Goal: Find specific page/section: Find specific page/section

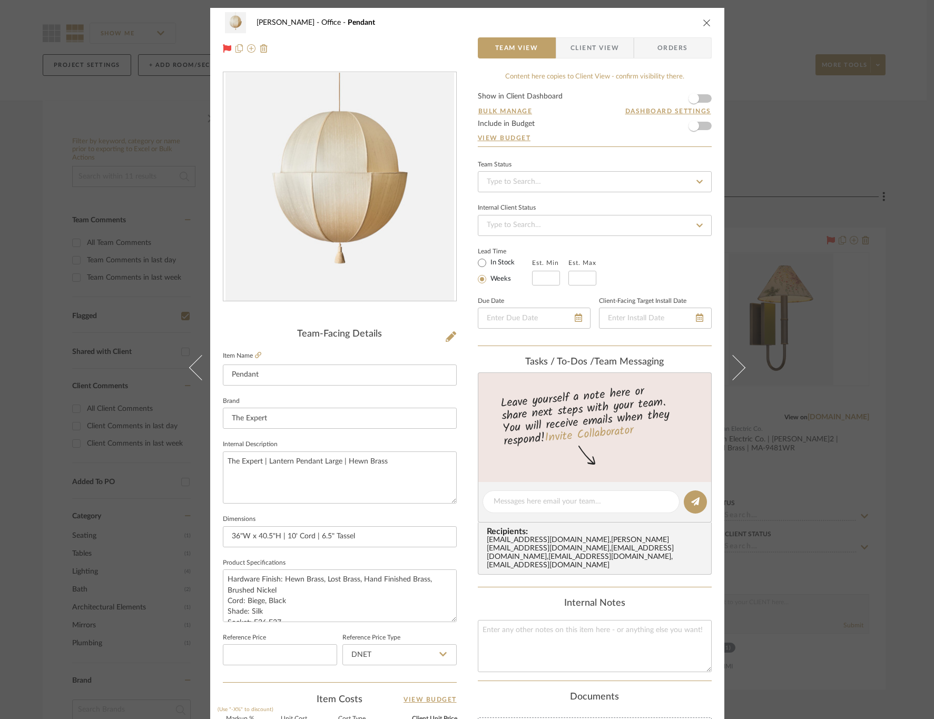
click at [825, 157] on div "[PERSON_NAME] Office Pendant Team View Client View Orders Team-Facing Details I…" at bounding box center [467, 359] width 934 height 719
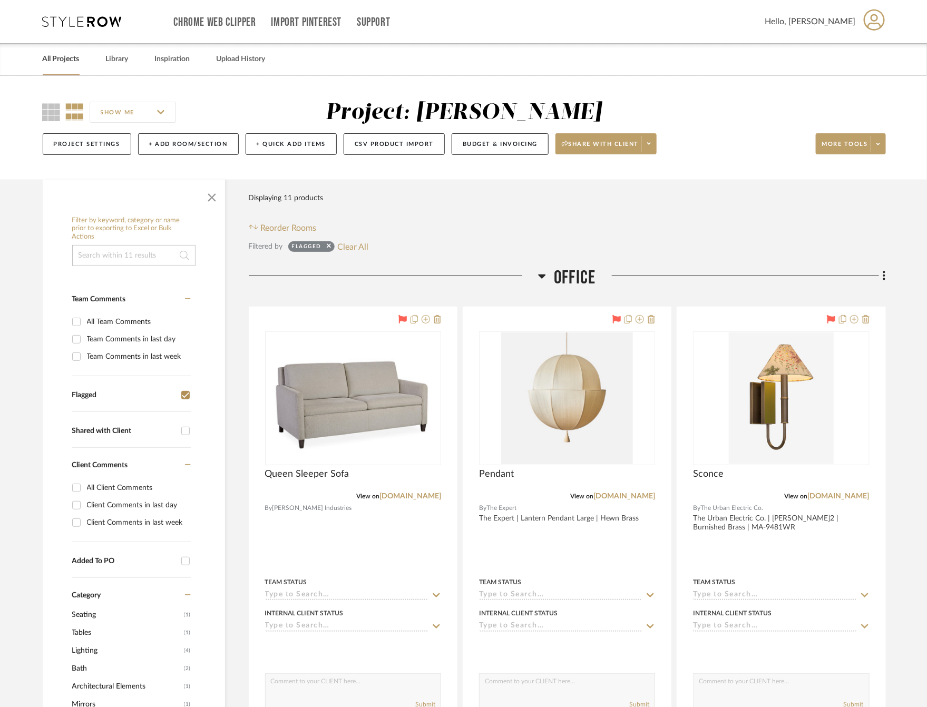
click at [67, 59] on link "All Projects" at bounding box center [61, 59] width 37 height 14
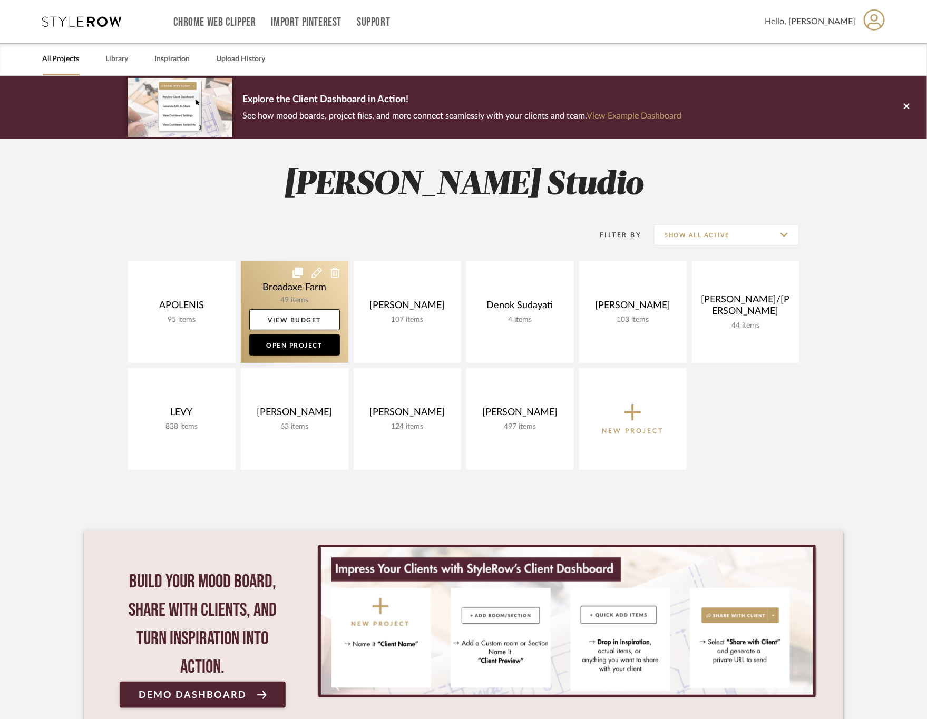
click at [278, 285] on link at bounding box center [295, 312] width 108 height 102
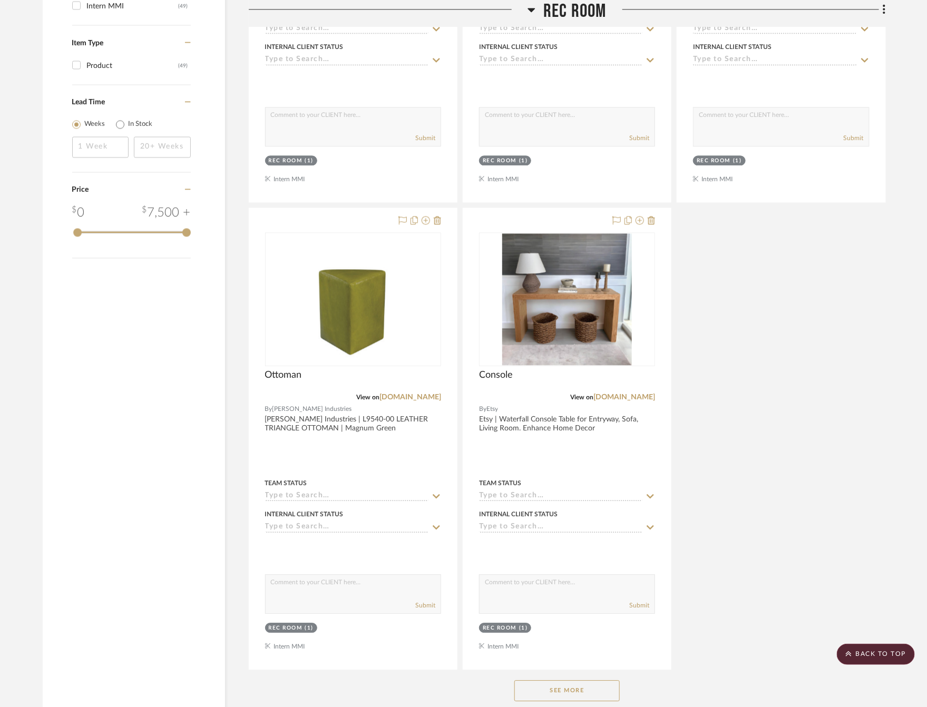
scroll to position [1107, 0]
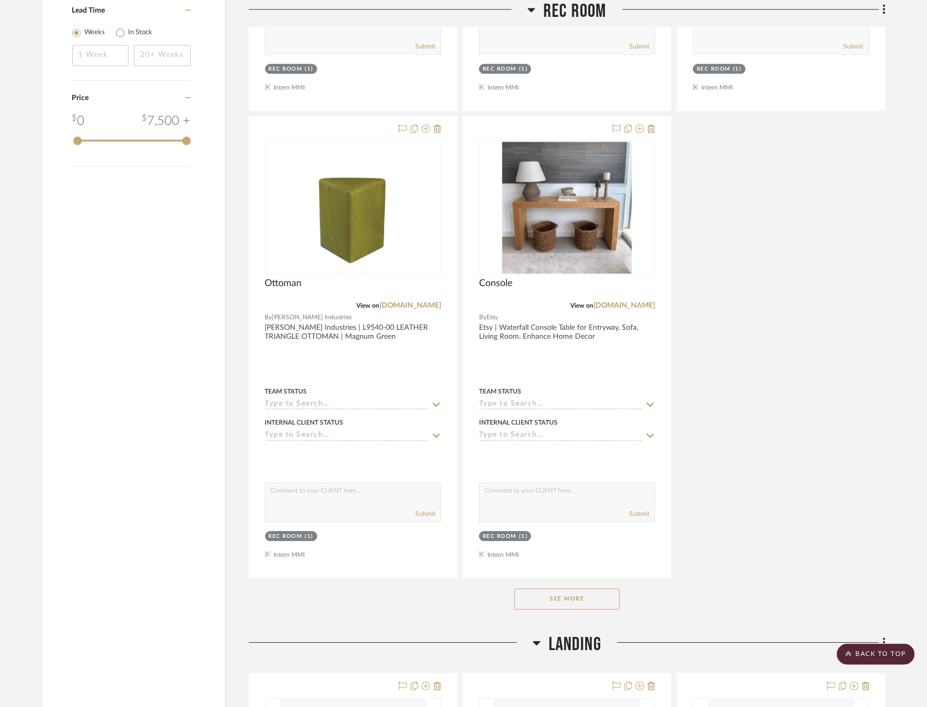
click at [538, 606] on button "See More" at bounding box center [566, 599] width 105 height 21
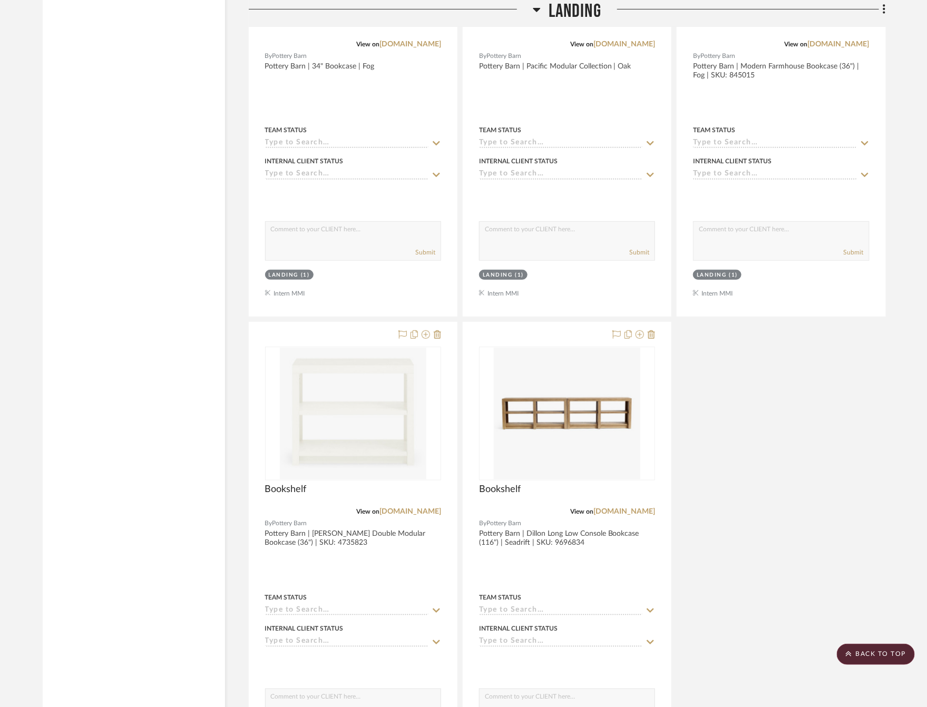
scroll to position [7548, 0]
